Goal: Information Seeking & Learning: Learn about a topic

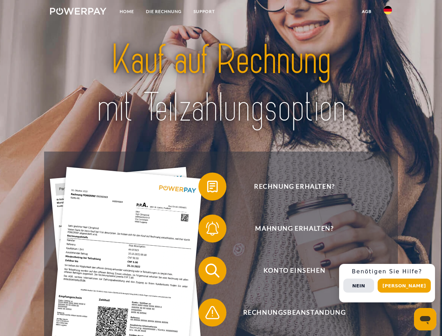
click at [78, 12] on img at bounding box center [78, 11] width 56 height 7
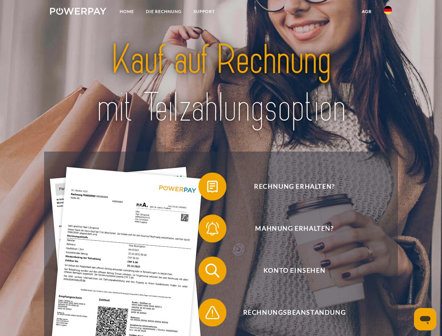
click at [388, 12] on img at bounding box center [388, 10] width 8 height 8
click at [367, 12] on link "agb" at bounding box center [367, 11] width 22 height 13
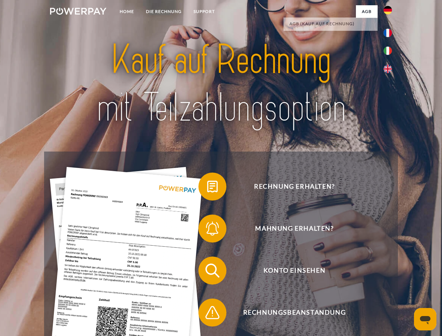
click at [207, 188] on span at bounding box center [201, 186] width 35 height 35
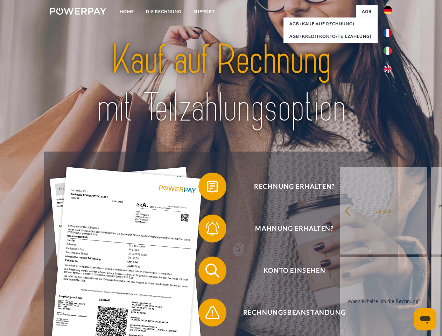
click at [207, 230] on div "Rechnung erhalten? Mahnung erhalten? Konto einsehen" at bounding box center [221, 292] width 354 height 280
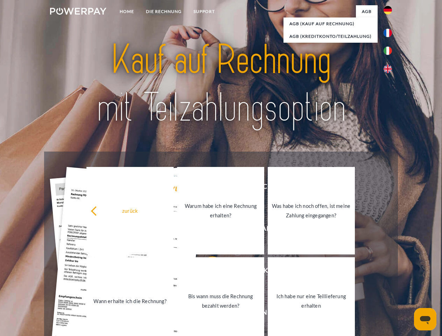
click at [207, 272] on link "Bis wann muss die Rechnung bezahlt werden?" at bounding box center [220, 301] width 87 height 88
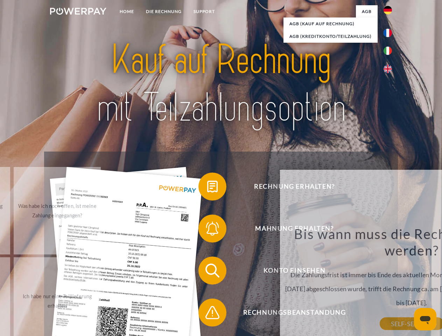
click at [207, 314] on span at bounding box center [201, 312] width 35 height 35
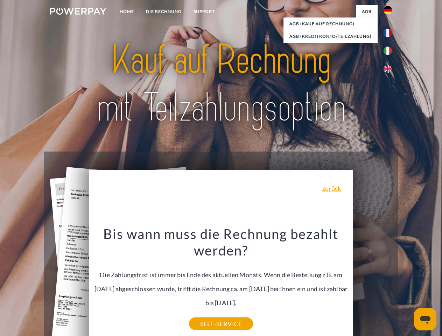
click at [390, 283] on div "Rechnung erhalten? Mahnung erhalten? Konto einsehen" at bounding box center [221, 292] width 354 height 280
click at [372, 285] on span "Konto einsehen" at bounding box center [295, 271] width 172 height 28
click at [407, 286] on header "Home DIE RECHNUNG SUPPORT" at bounding box center [221, 241] width 442 height 483
